Goal: Task Accomplishment & Management: Use online tool/utility

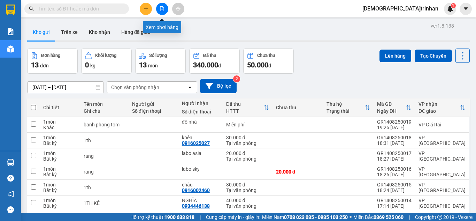
click at [163, 8] on icon "file-add" at bounding box center [162, 8] width 5 height 5
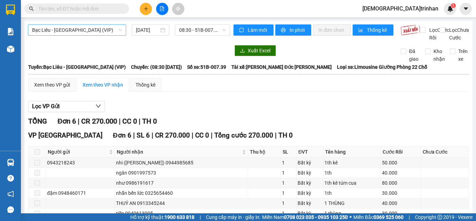
click at [100, 30] on span "Bạc Liêu - [GEOGRAPHIC_DATA] (VIP)" at bounding box center [77, 30] width 90 height 10
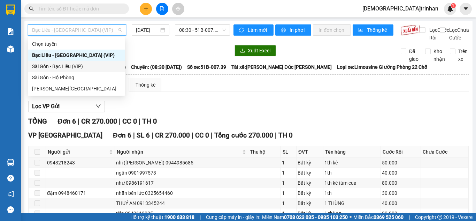
drag, startPoint x: 87, startPoint y: 65, endPoint x: 112, endPoint y: 54, distance: 27.0
click at [87, 65] on div "Sài Gòn - Bạc Liêu (VIP)" at bounding box center [76, 66] width 89 height 8
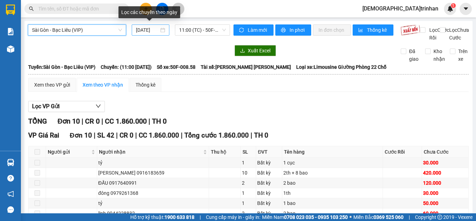
click at [139, 31] on input "[DATE]" at bounding box center [147, 30] width 23 height 8
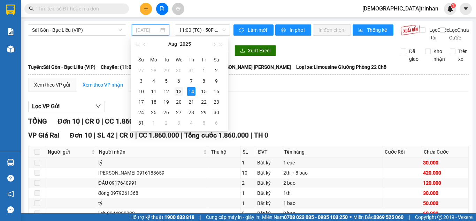
click at [178, 91] on div "13" at bounding box center [179, 91] width 8 height 8
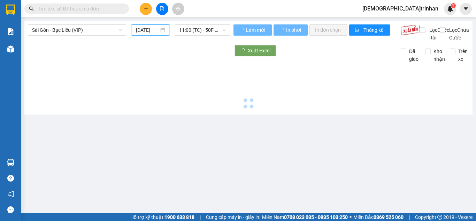
type input "[DATE]"
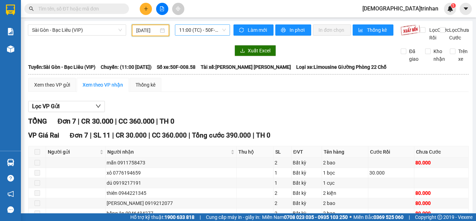
click at [193, 30] on span "11:00 (TC) - 50F-008.58" at bounding box center [202, 30] width 47 height 10
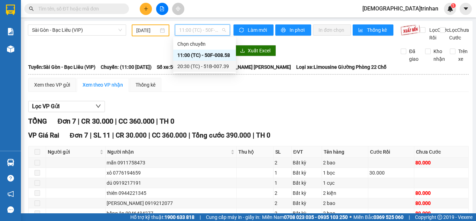
click at [197, 64] on div "20:30 (TC) - 51B-007.39" at bounding box center [204, 66] width 54 height 8
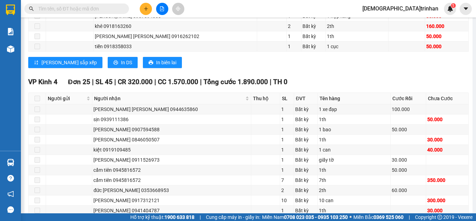
scroll to position [279, 0]
